Goal: Task Accomplishment & Management: Manage account settings

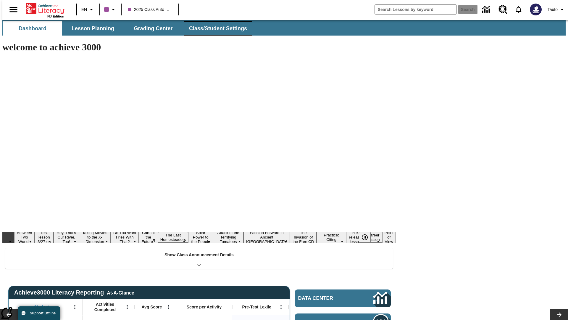
click at [215, 28] on button "Class/Student Settings" at bounding box center [218, 28] width 68 height 14
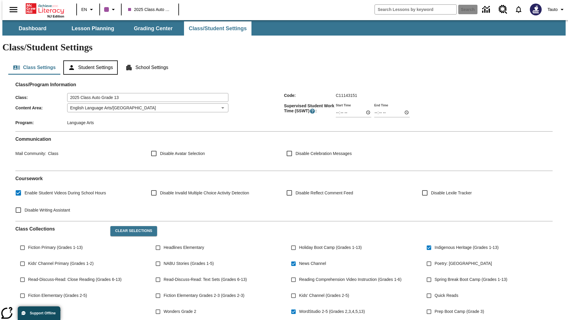
click at [89, 60] on button "Student Settings" at bounding box center [90, 67] width 54 height 14
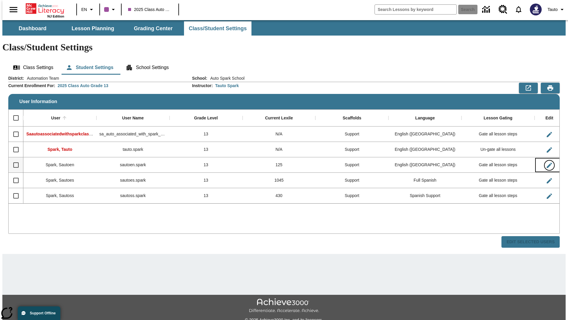
click at [547, 162] on icon "Edit User" at bounding box center [549, 164] width 5 height 5
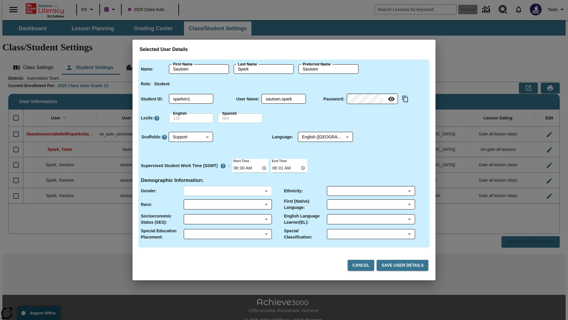
click at [228, 191] on body "Skip to main content NJ Edition EN 2025 Class Auto Grade 13 Search 0 Tauto Dash…" at bounding box center [283, 176] width 563 height 313
click at [228, 204] on body "Skip to main content NJ Edition EN 2025 Class Auto Grade 13 Search 0 Tauto Dash…" at bounding box center [283, 176] width 563 height 313
click at [228, 219] on body "Skip to main content NJ Edition EN 2025 Class Auto Grade 13 Search 0 Tauto Dash…" at bounding box center [283, 176] width 563 height 313
click at [228, 234] on body "Skip to main content NJ Edition EN 2025 Class Auto Grade 13 Search 0 Tauto Dash…" at bounding box center [283, 176] width 563 height 313
click at [371, 191] on body "Skip to main content NJ Edition EN 2025 Class Auto Grade 13 Search 0 Tauto Dash…" at bounding box center [283, 176] width 563 height 313
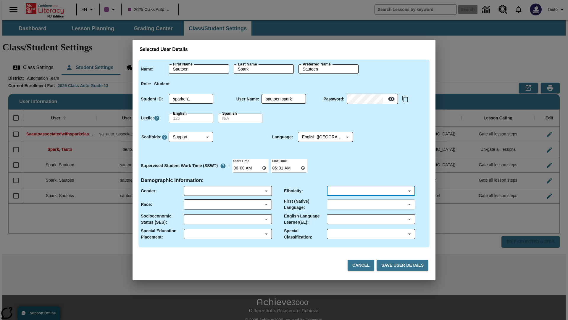
click at [371, 204] on body "Skip to main content NJ Edition EN 2025 Class Auto Grade 13 Search 0 Tauto Dash…" at bounding box center [283, 176] width 563 height 313
click at [371, 219] on body "Skip to main content NJ Edition EN 2025 Class Auto Grade 13 Search 0 Tauto Dash…" at bounding box center [283, 176] width 563 height 313
